Goal: Navigation & Orientation: Find specific page/section

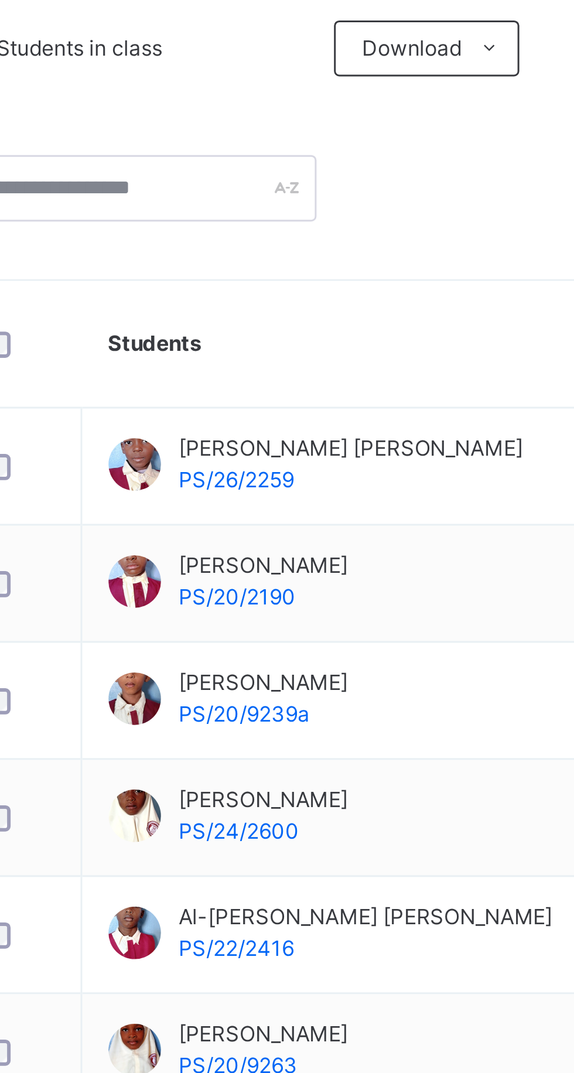
click at [266, 527] on span "[PERSON_NAME]" at bounding box center [270, 530] width 57 height 11
click at [338, 540] on td "[PERSON_NAME] PS/24/2600" at bounding box center [348, 536] width 276 height 39
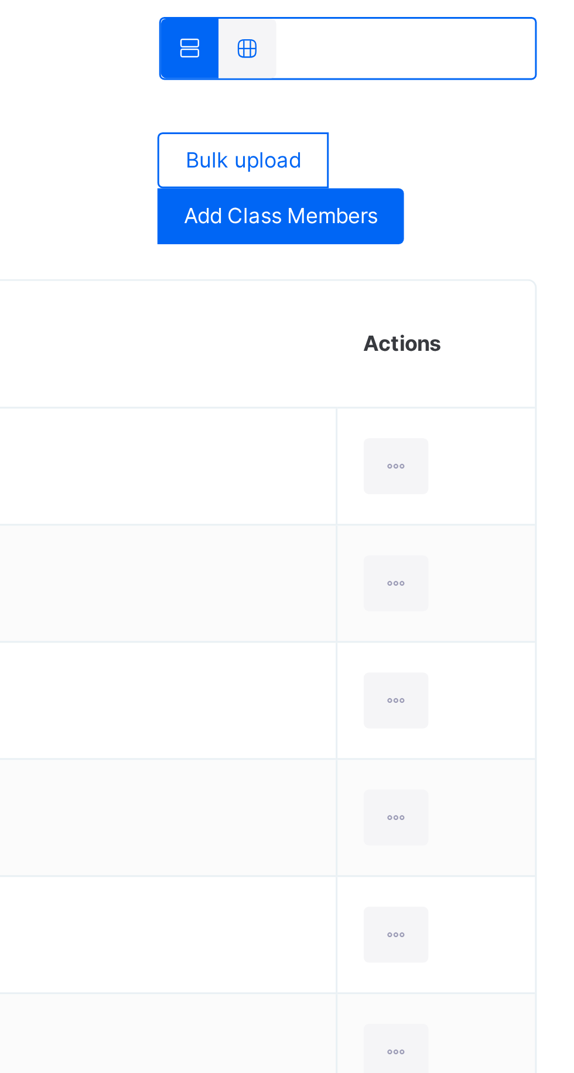
click at [501, 534] on icon at bounding box center [506, 536] width 10 height 11
click at [0, 0] on div "View Profile" at bounding box center [0, 0] width 0 height 0
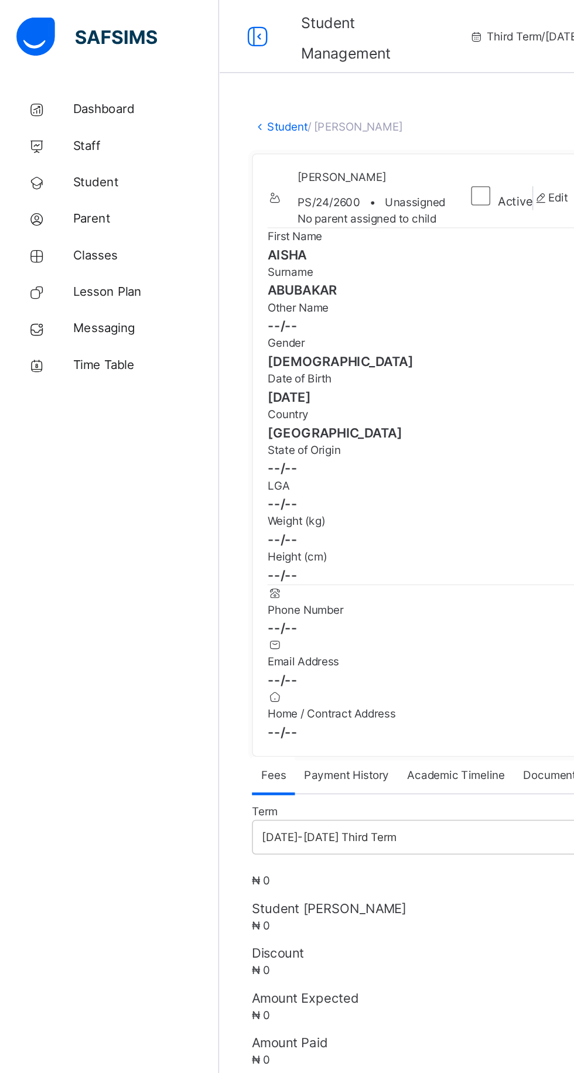
click at [69, 167] on span "Classes" at bounding box center [94, 164] width 94 height 12
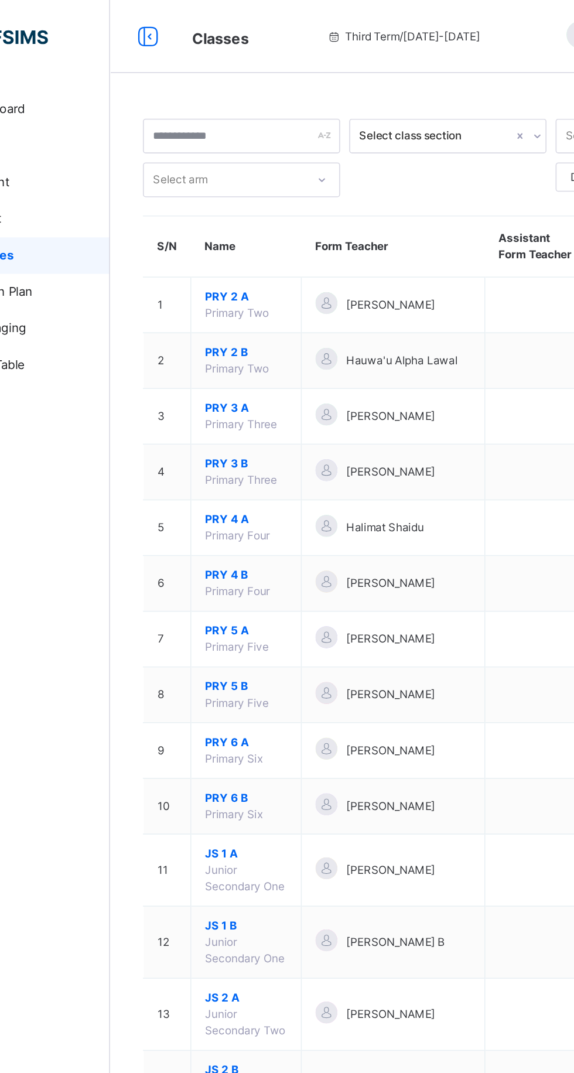
click at [226, 367] on span "PRY 4 B" at bounding box center [227, 369] width 53 height 11
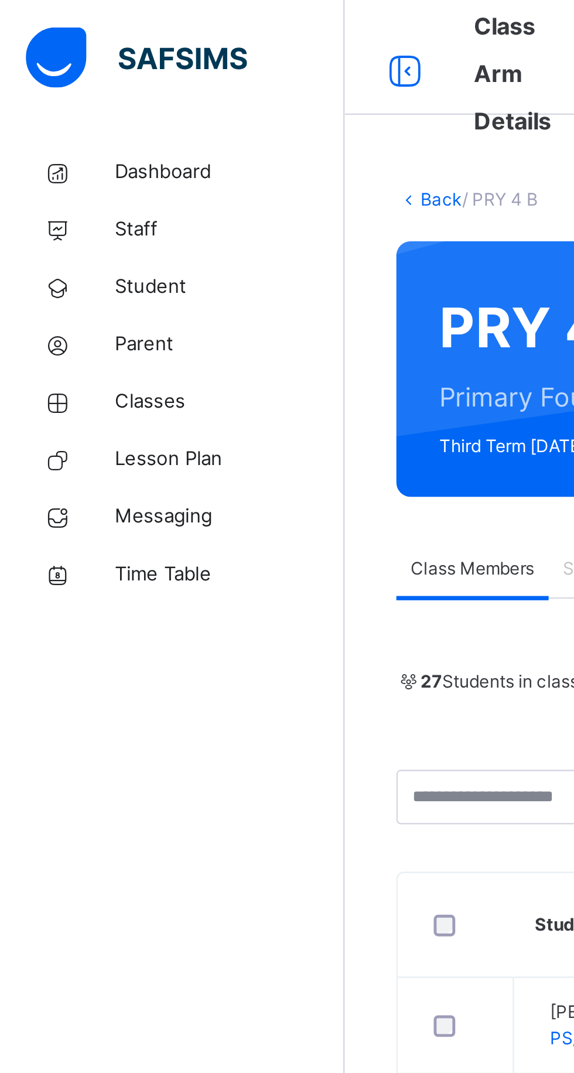
click at [183, 82] on link "Back" at bounding box center [180, 81] width 17 height 9
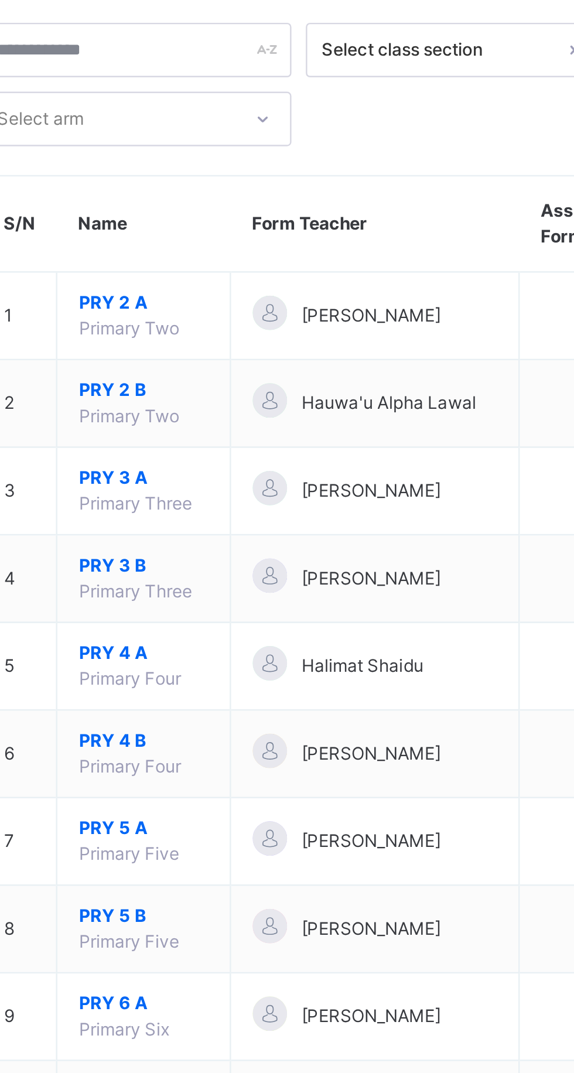
click at [221, 334] on span "PRY 4 A" at bounding box center [227, 333] width 53 height 11
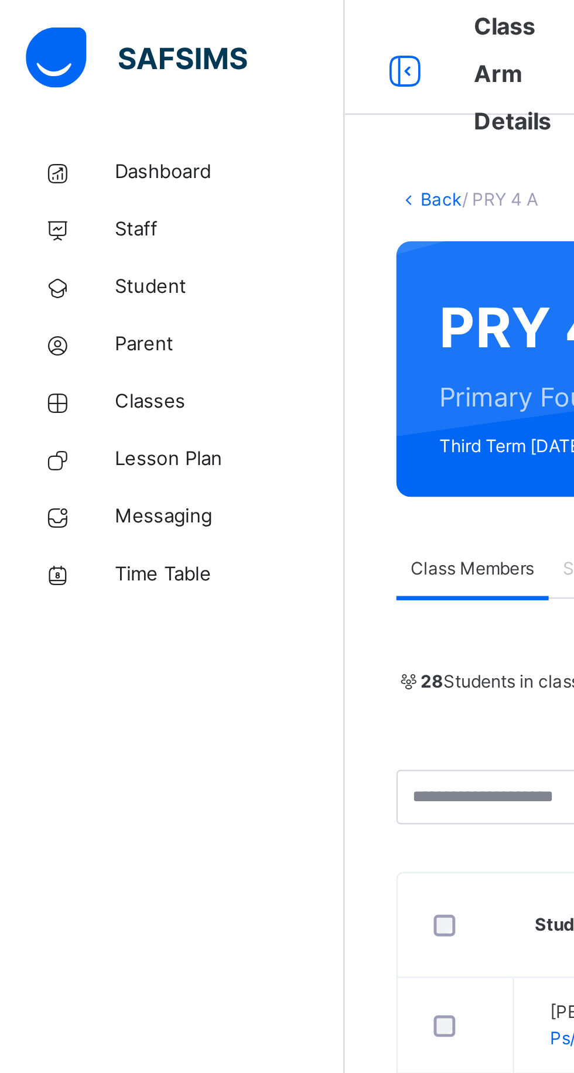
click at [181, 84] on link "Back" at bounding box center [180, 81] width 17 height 9
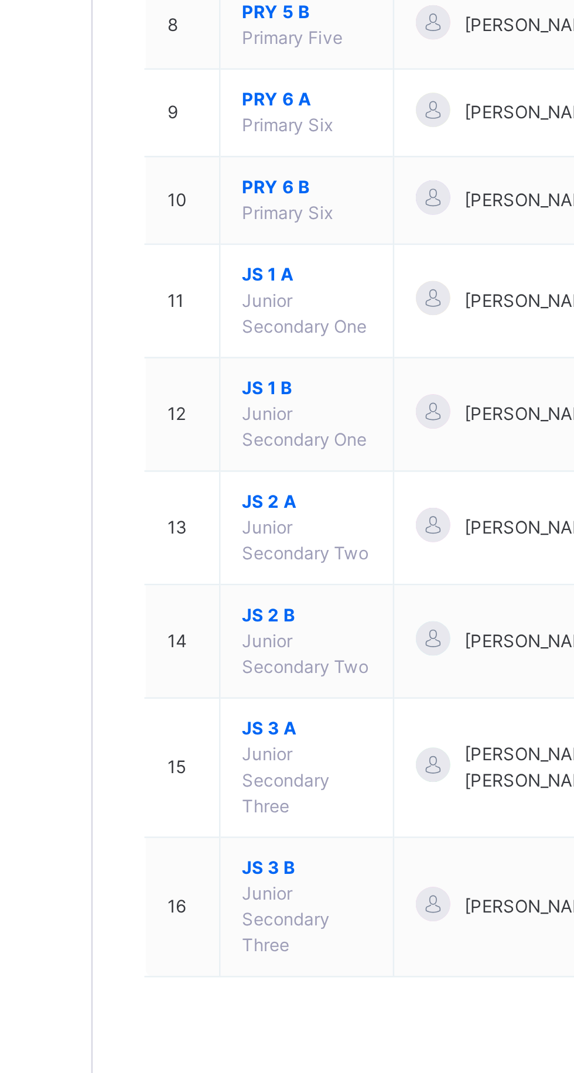
click at [228, 648] on td "JS 2 A Junior Secondary Two" at bounding box center [228, 651] width 71 height 46
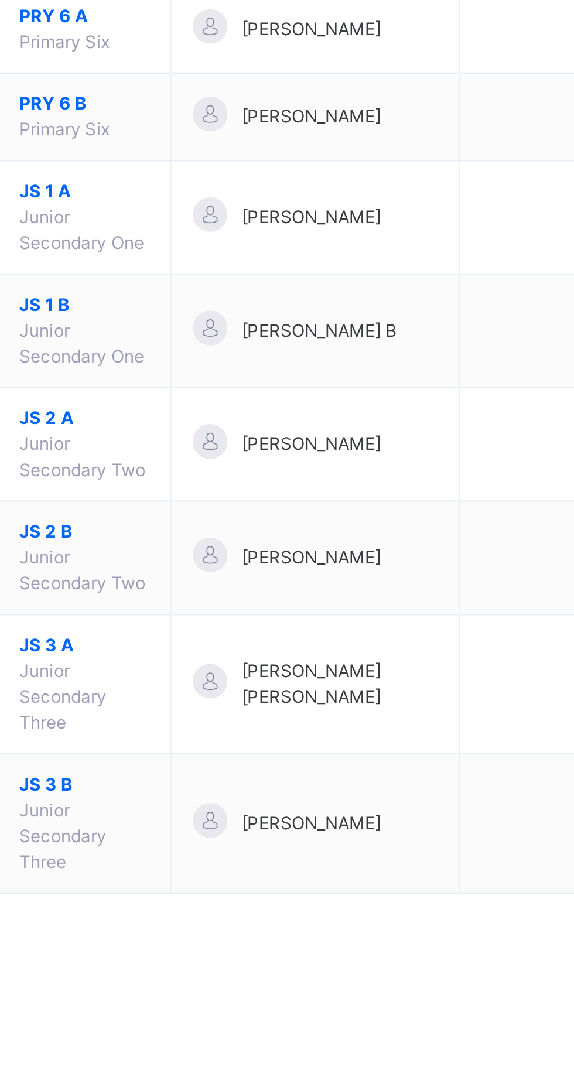
click at [210, 648] on span "Junior Secondary Two" at bounding box center [227, 655] width 52 height 19
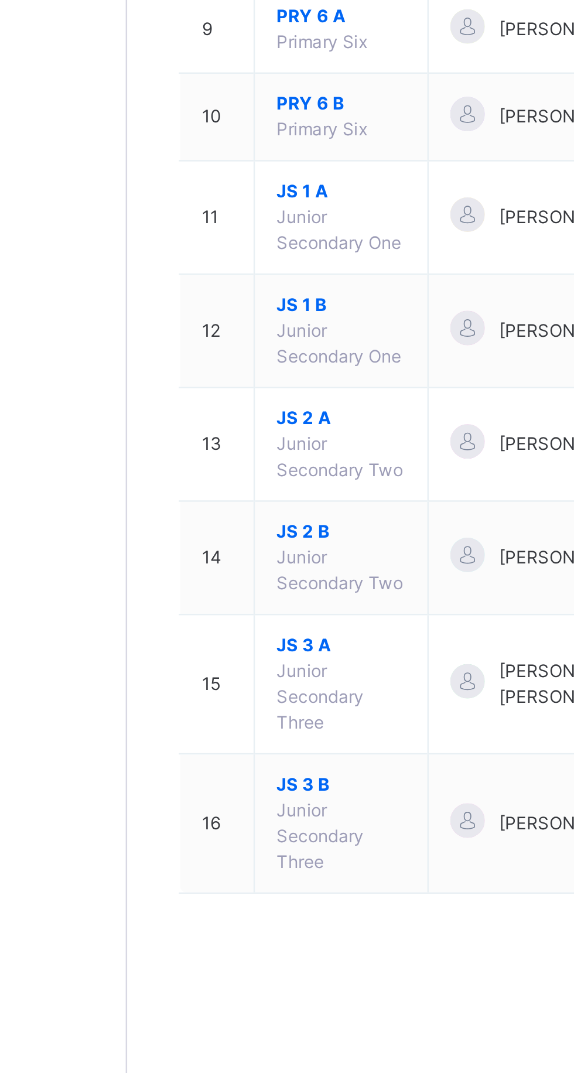
click at [183, 648] on td "13" at bounding box center [177, 651] width 30 height 46
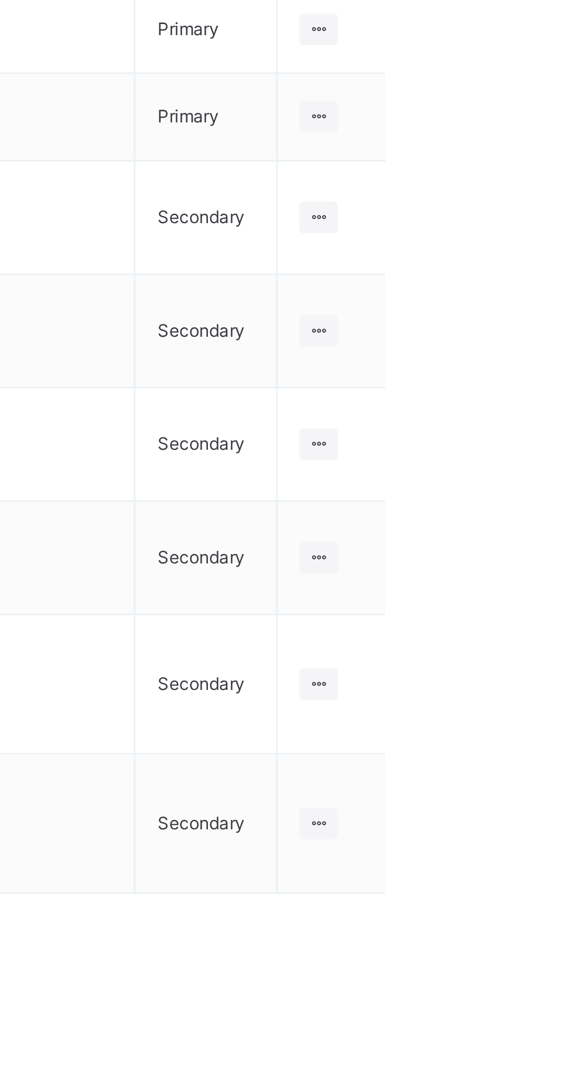
click at [0, 0] on ul "View Class Assign form Teacher" at bounding box center [0, 0] width 0 height 0
click at [0, 0] on div "View Class" at bounding box center [0, 0] width 0 height 0
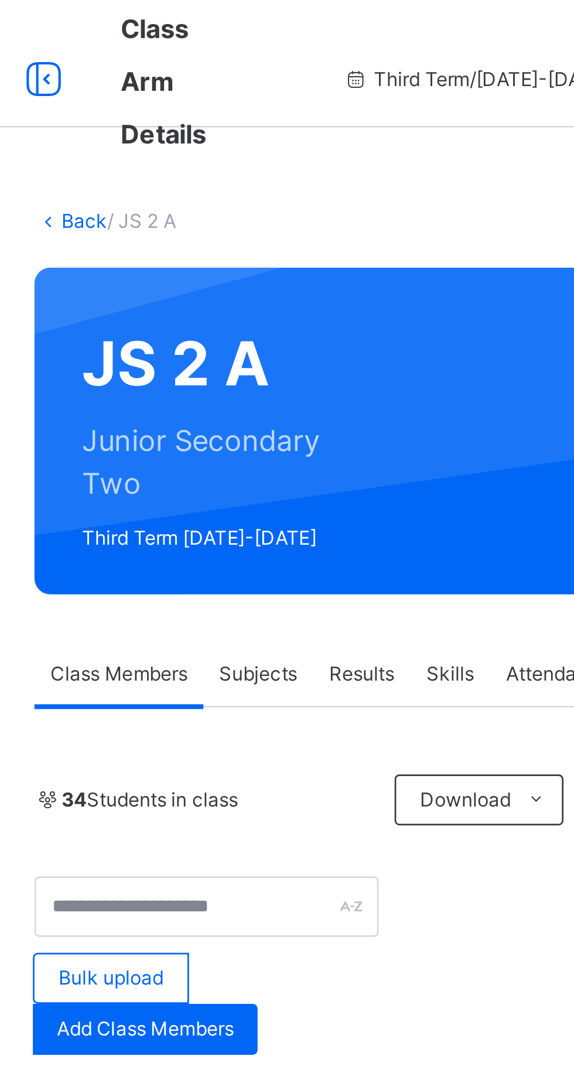
click at [278, 289] on div "34 Students in class" at bounding box center [225, 294] width 127 height 11
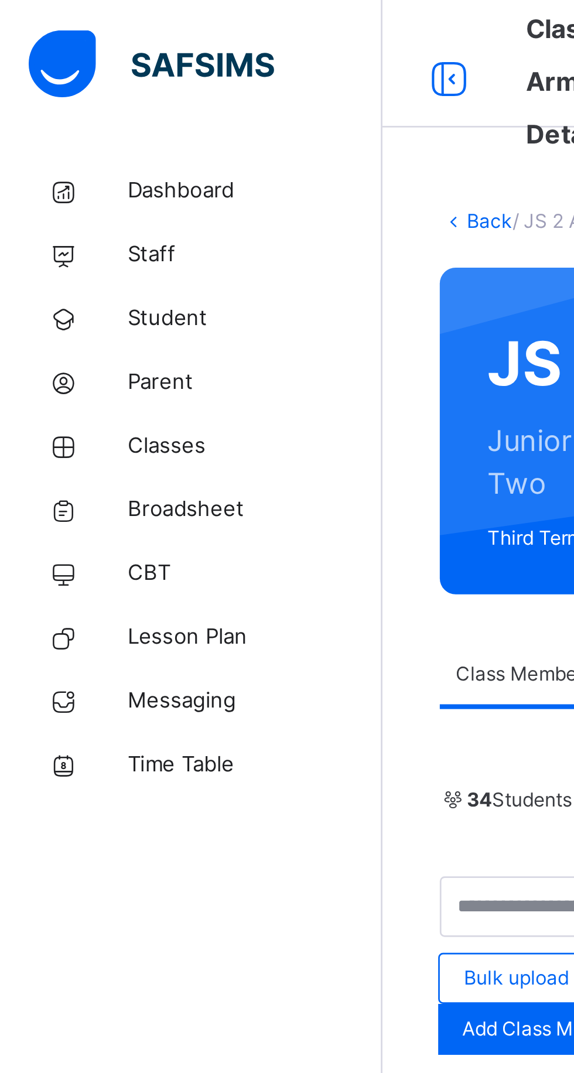
click at [62, 163] on span "Classes" at bounding box center [94, 164] width 94 height 12
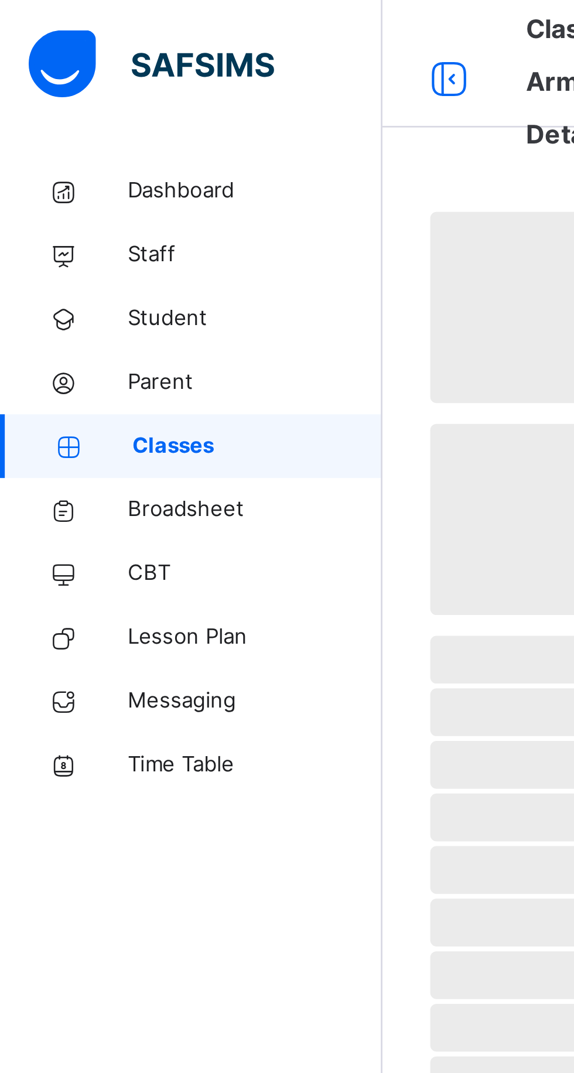
click at [64, 118] on span "Student" at bounding box center [94, 117] width 94 height 12
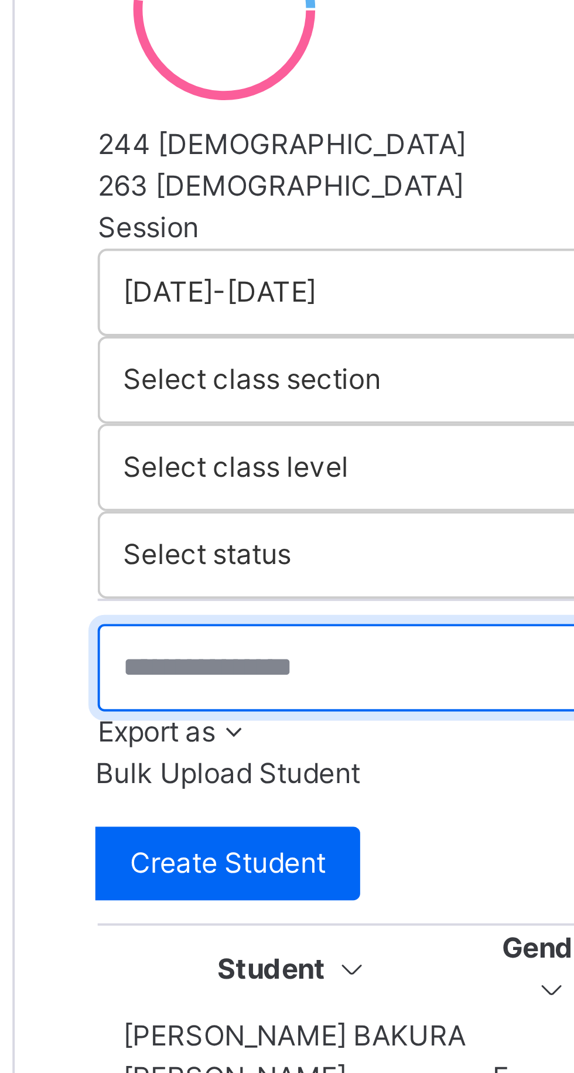
click at [252, 412] on input "text" at bounding box center [250, 423] width 176 height 22
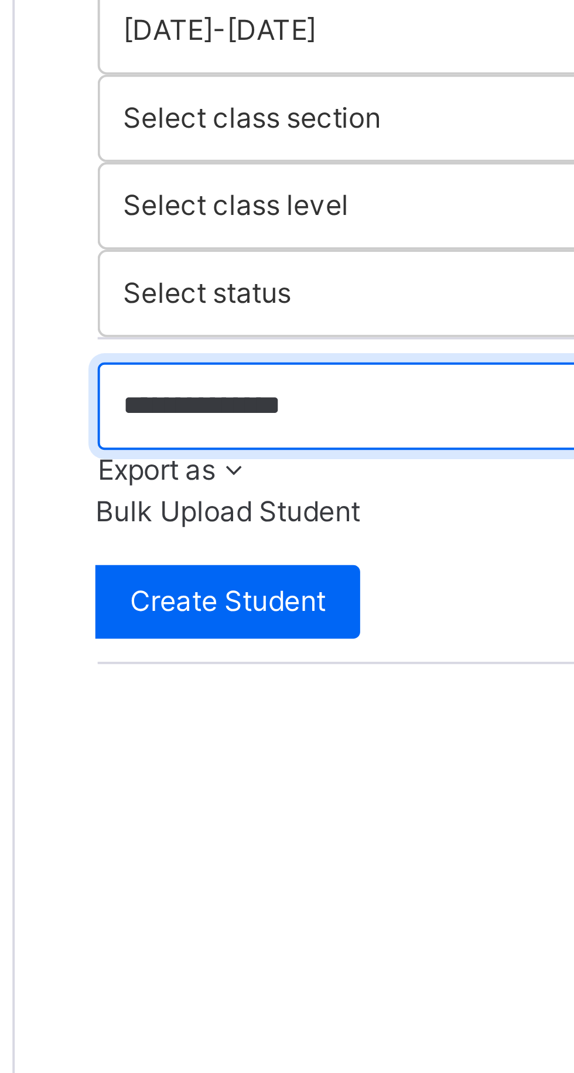
click at [196, 412] on input "**********" at bounding box center [250, 423] width 176 height 22
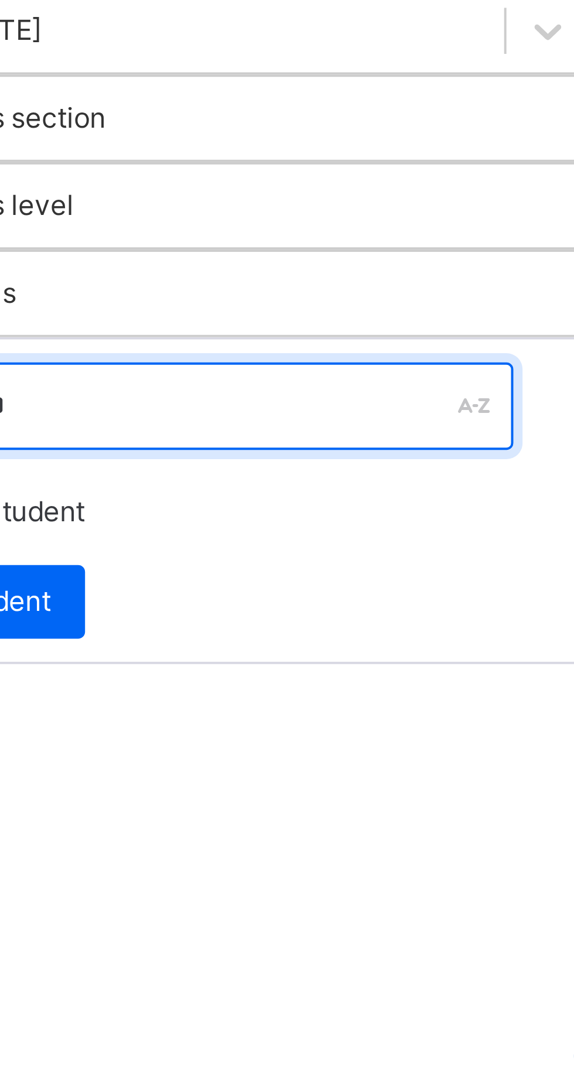
click at [298, 412] on input "**********" at bounding box center [250, 423] width 176 height 22
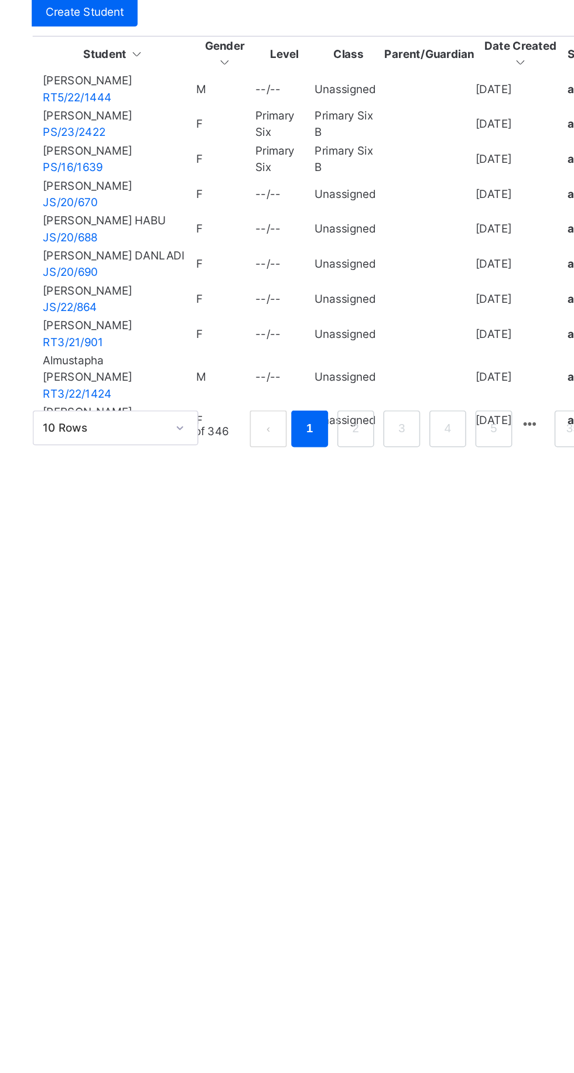
type input "**********"
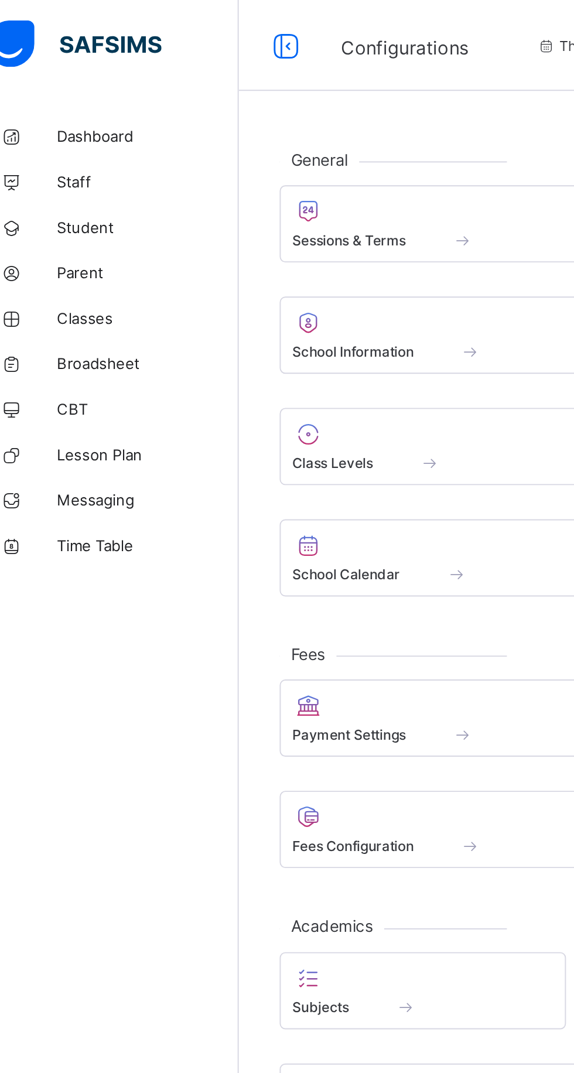
click at [57, 169] on link "Classes" at bounding box center [70, 163] width 141 height 23
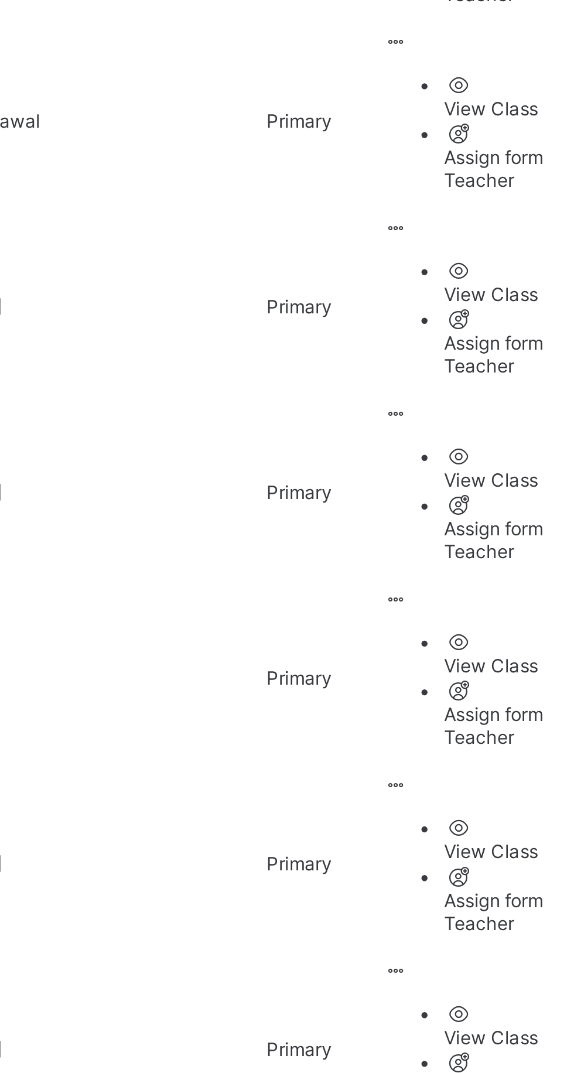
click at [486, 1073] on icon at bounding box center [481, 1079] width 10 height 9
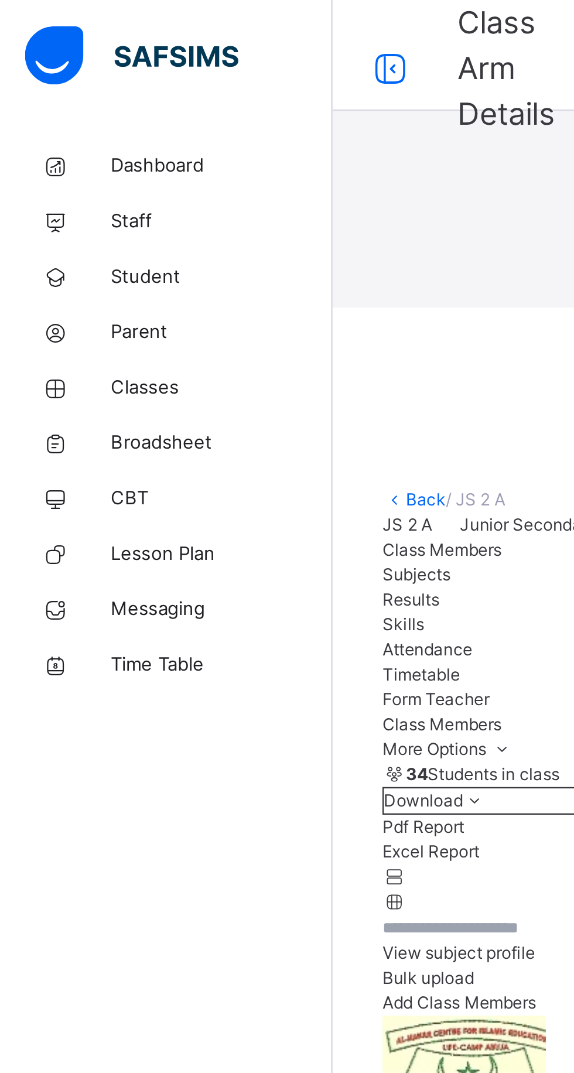
click at [141, 130] on div "× Idle Mode Due to inactivity you would be logged out to the system in the next…" at bounding box center [357, 65] width 433 height 130
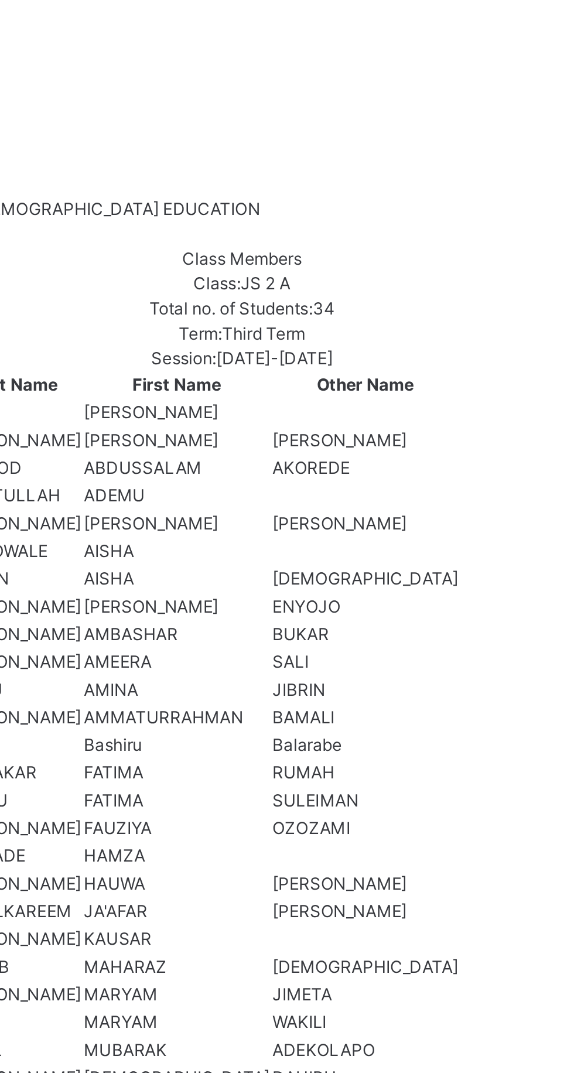
click at [344, 130] on div "× Idle Mode Due to inactivity you would be logged out to the system in the next…" at bounding box center [357, 65] width 433 height 130
click at [438, 114] on span "Resume" at bounding box center [424, 109] width 26 height 11
